Goal: Task Accomplishment & Management: Complete application form

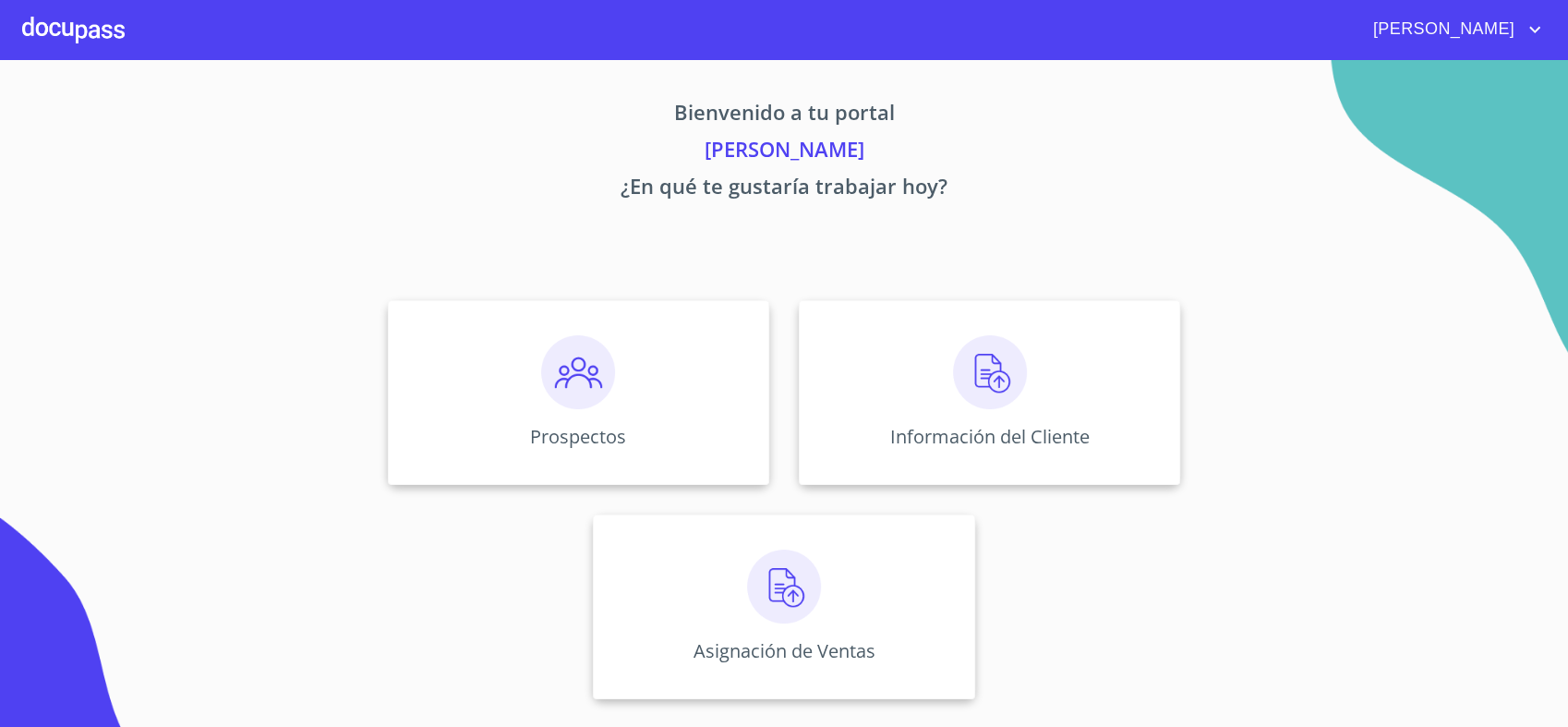
click at [288, 313] on div "Prospectos Información del Cliente Asignación de Ventas" at bounding box center [784, 499] width 1145 height 428
click at [847, 382] on div "Información del Cliente" at bounding box center [989, 393] width 381 height 185
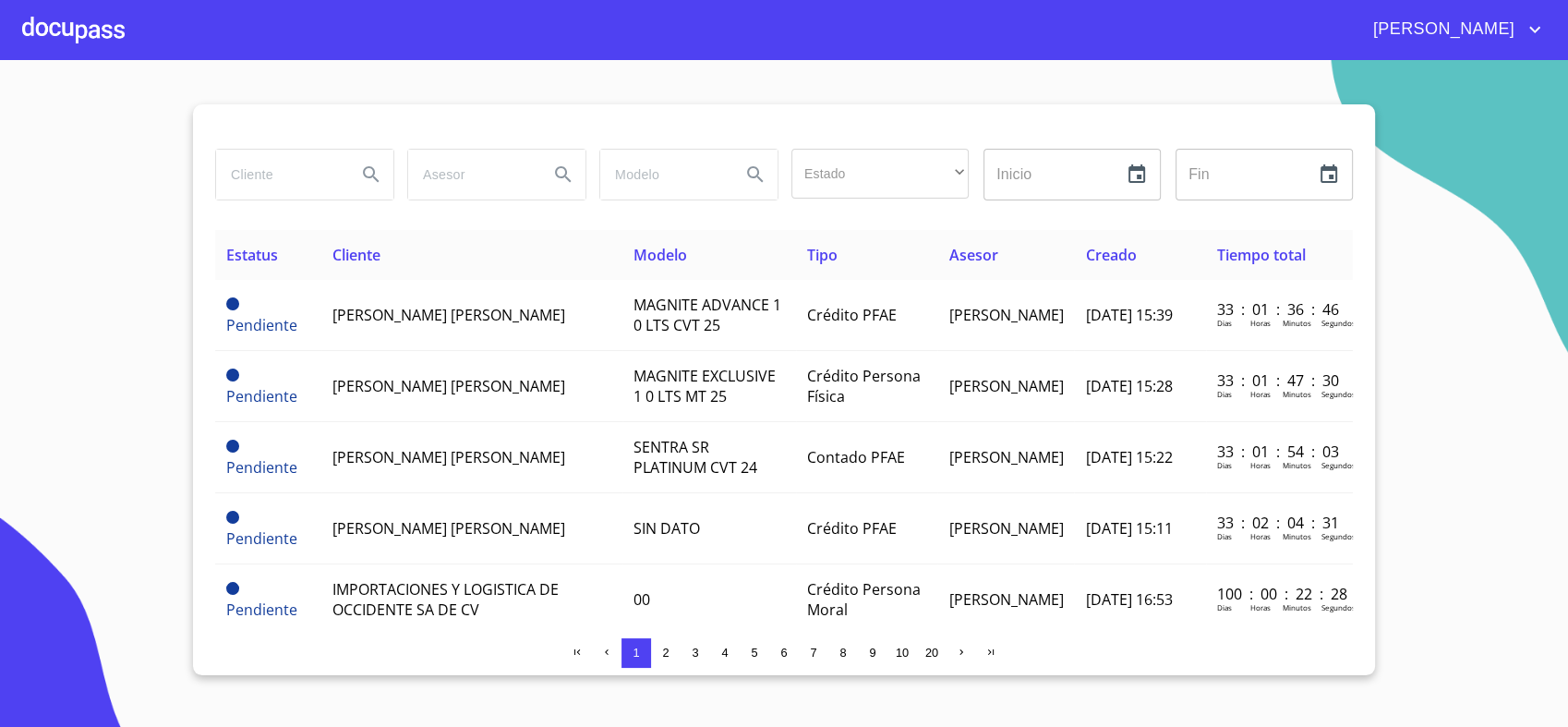
click at [262, 159] on input "search" at bounding box center [279, 174] width 126 height 49
type input "j"
type input "[PERSON_NAME] [PERSON_NAME]"
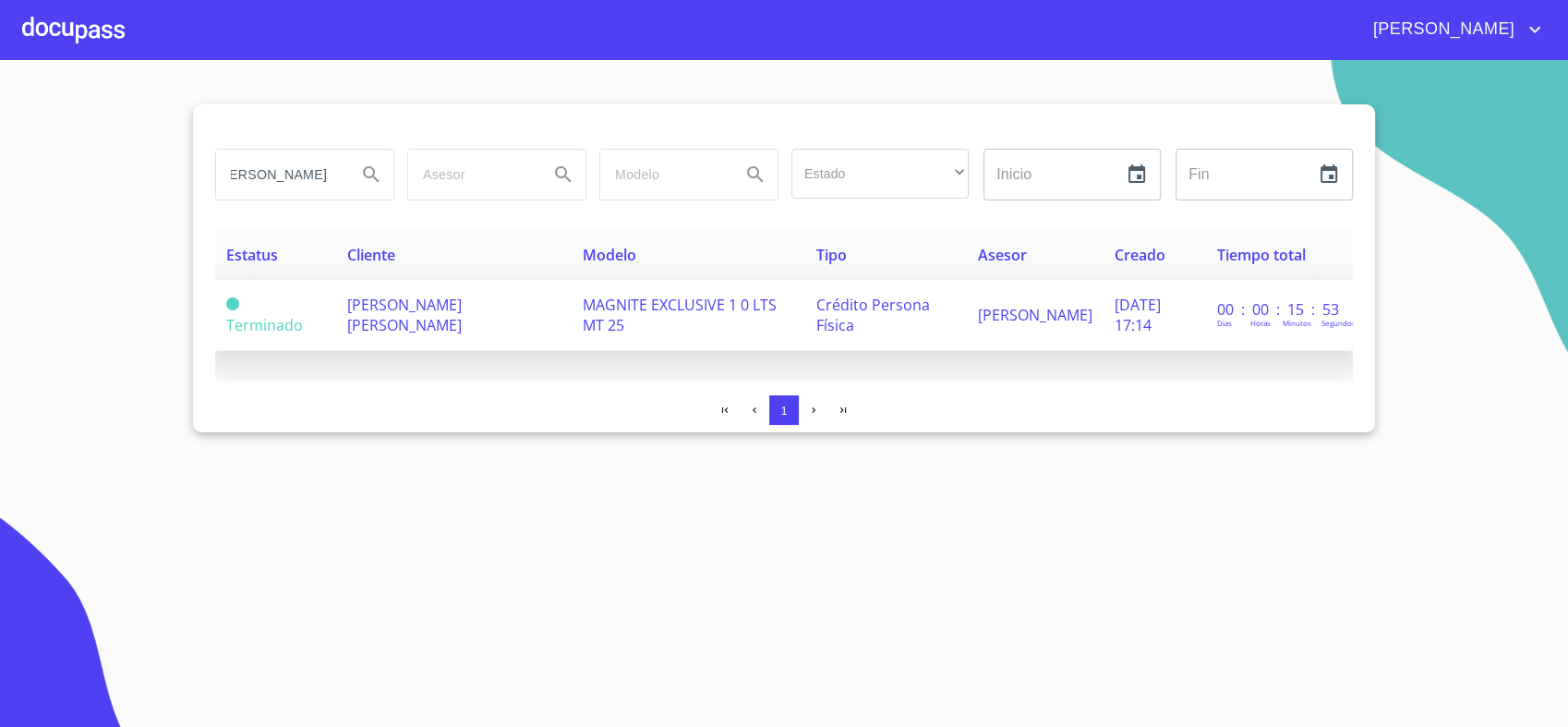
scroll to position [0, 0]
click at [507, 282] on td "[PERSON_NAME] [PERSON_NAME]" at bounding box center [454, 315] width 236 height 71
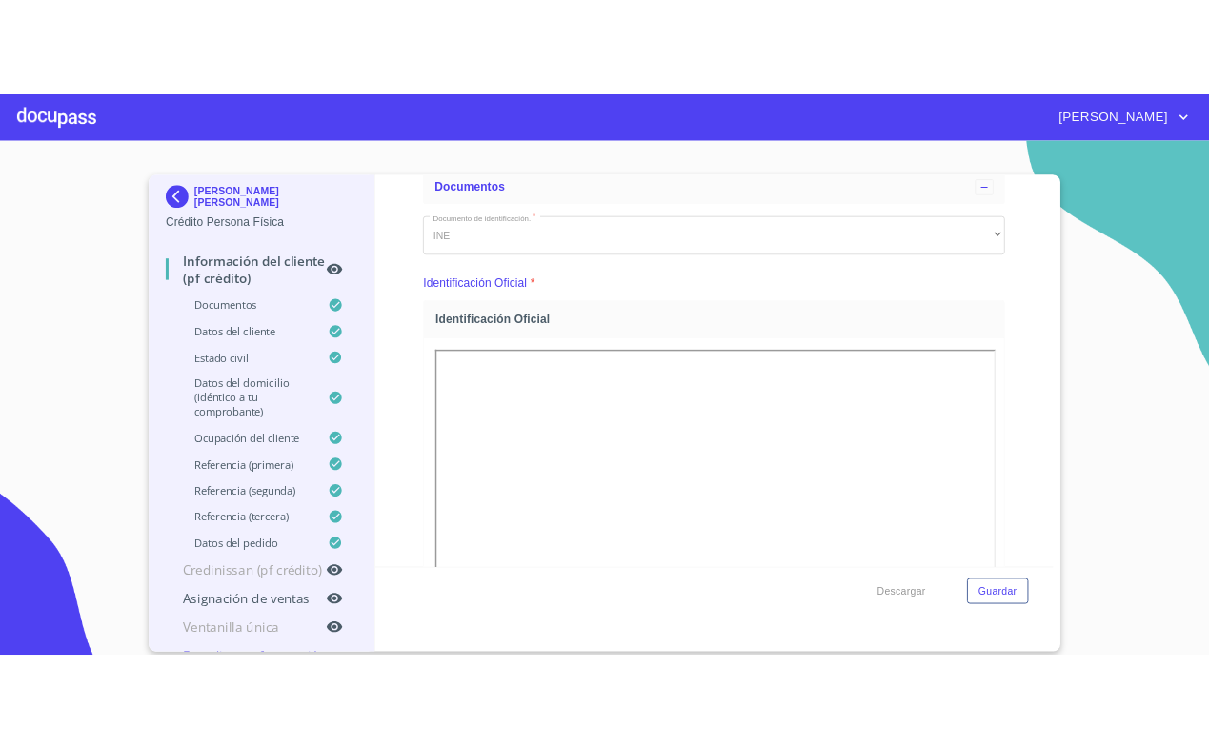
scroll to position [107, 0]
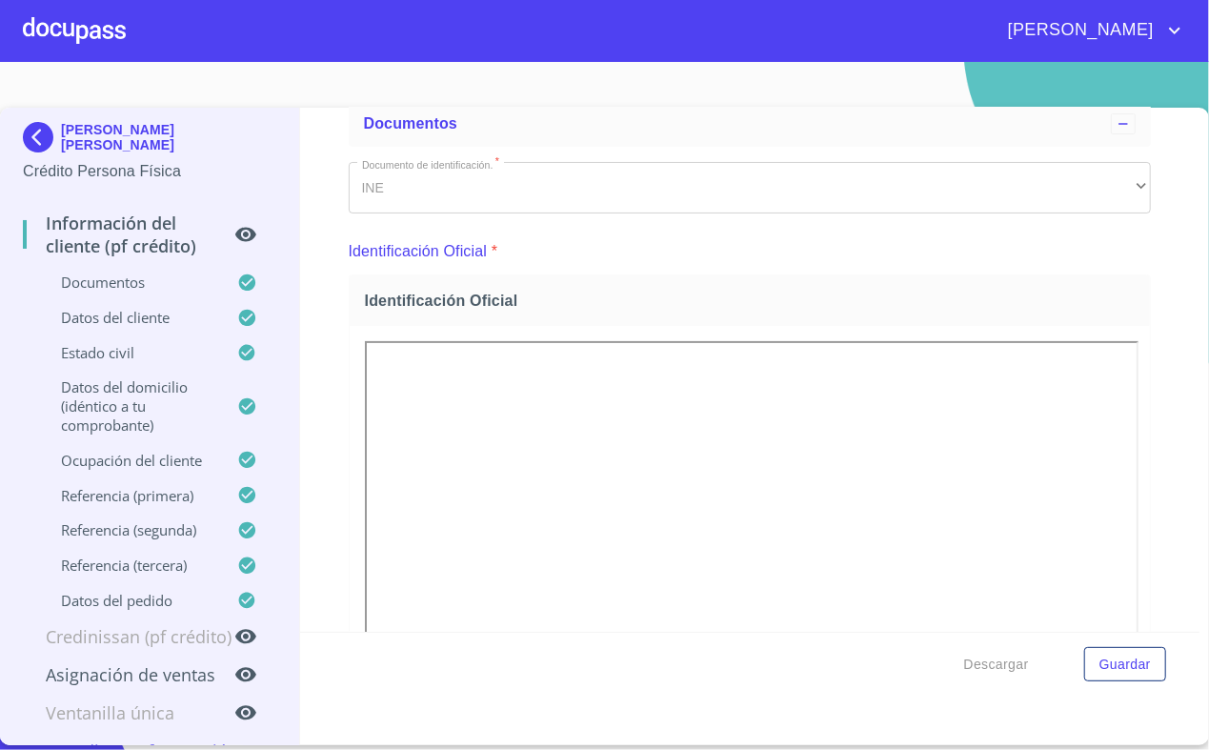
click at [1128, 292] on div "Identificación Oficial" at bounding box center [750, 300] width 801 height 50
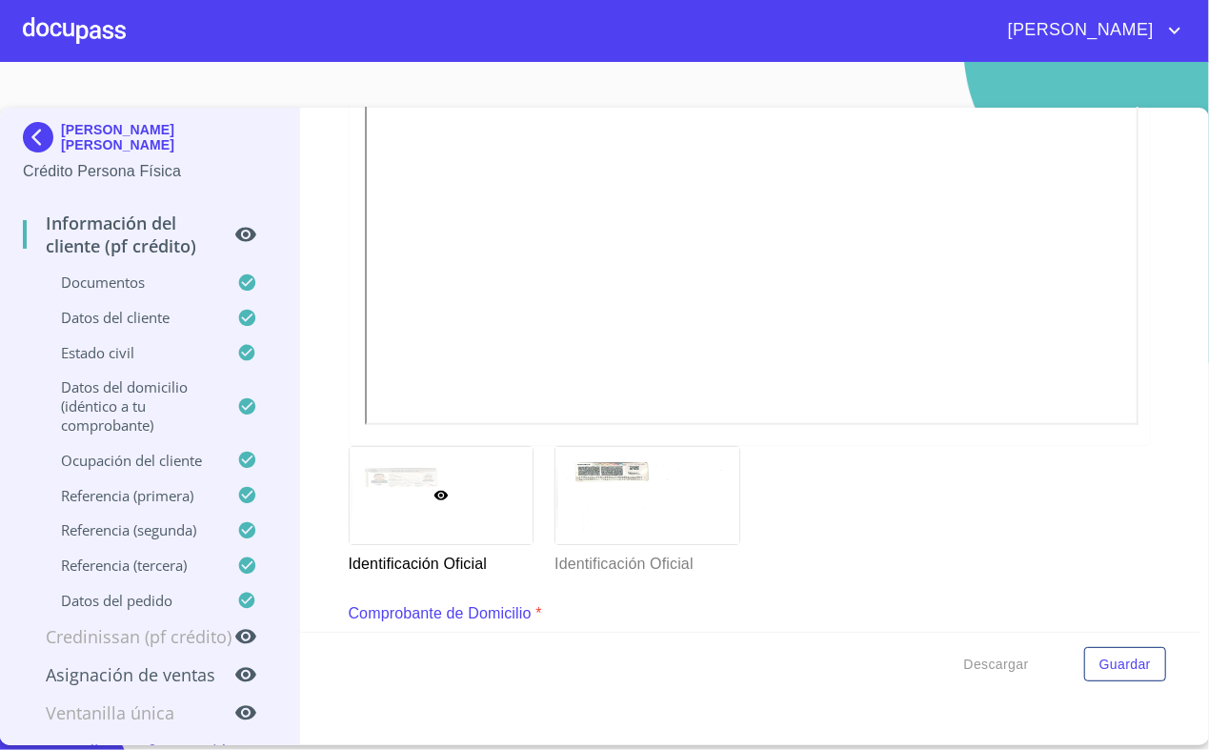
click at [543, 505] on div "Identificación Oficial" at bounding box center [646, 510] width 207 height 152
click at [608, 496] on div at bounding box center [647, 495] width 184 height 97
